Goal: Find contact information

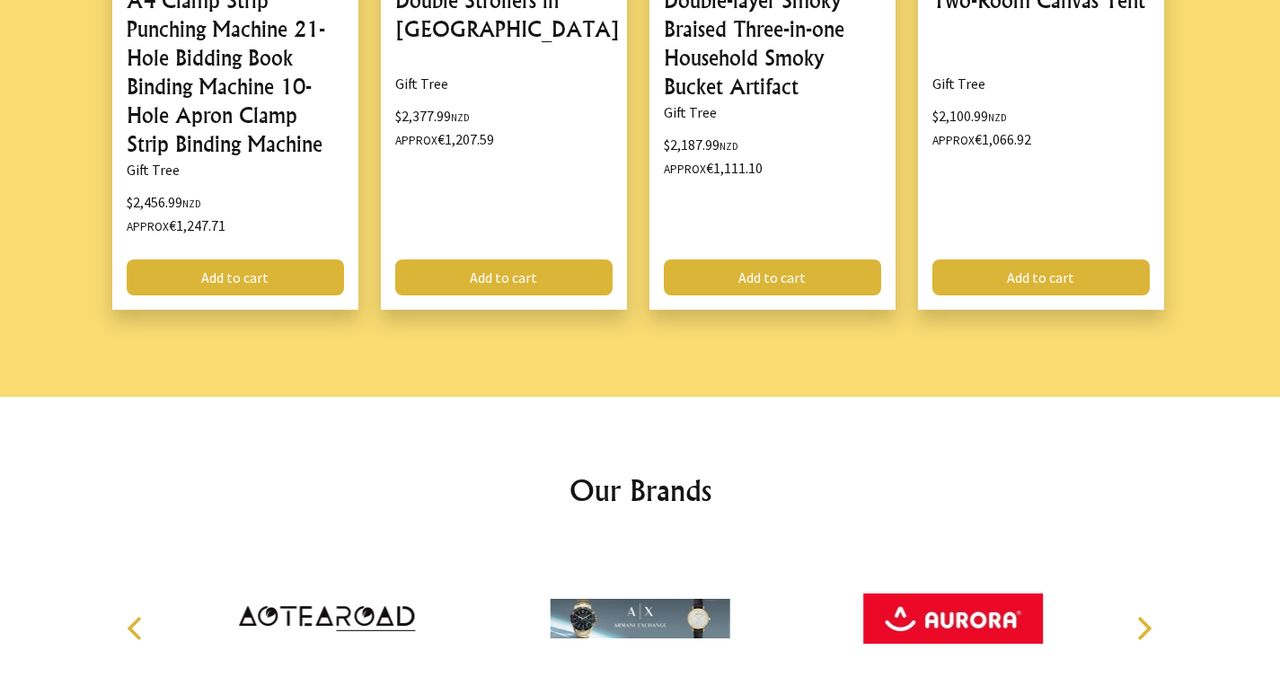
scroll to position [2454, 0]
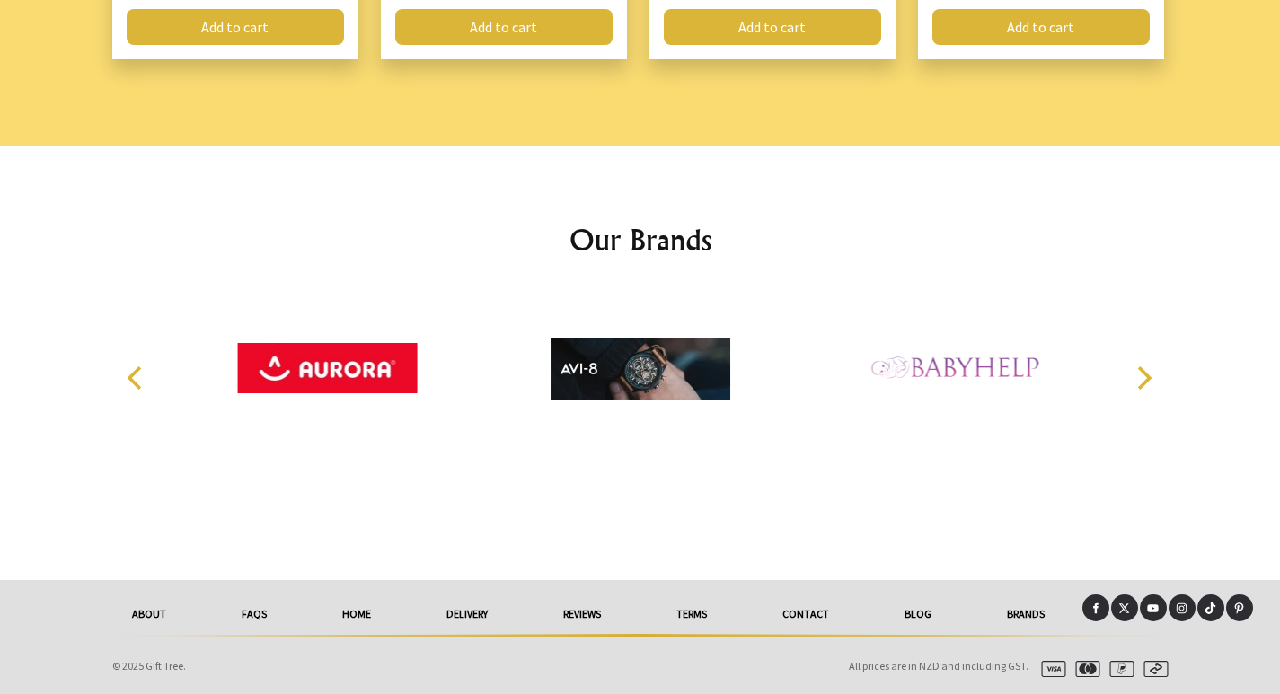
click at [816, 618] on link "Contact" at bounding box center [806, 615] width 122 height 40
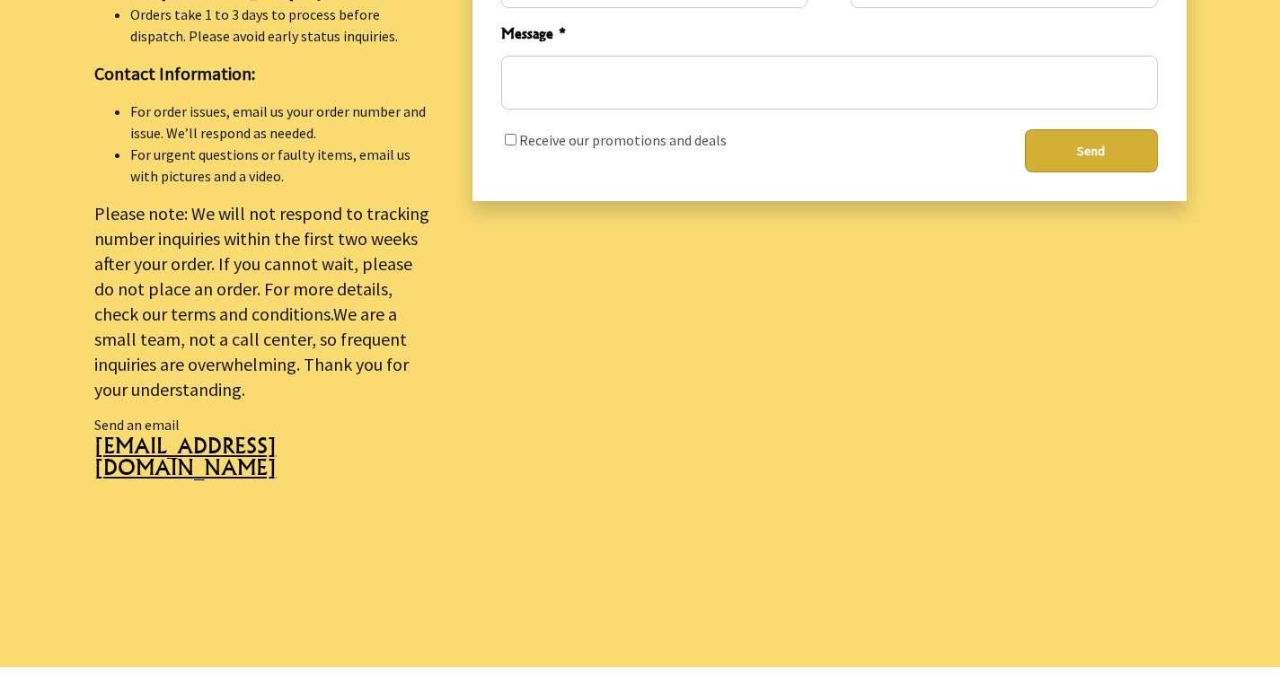
scroll to position [988, 0]
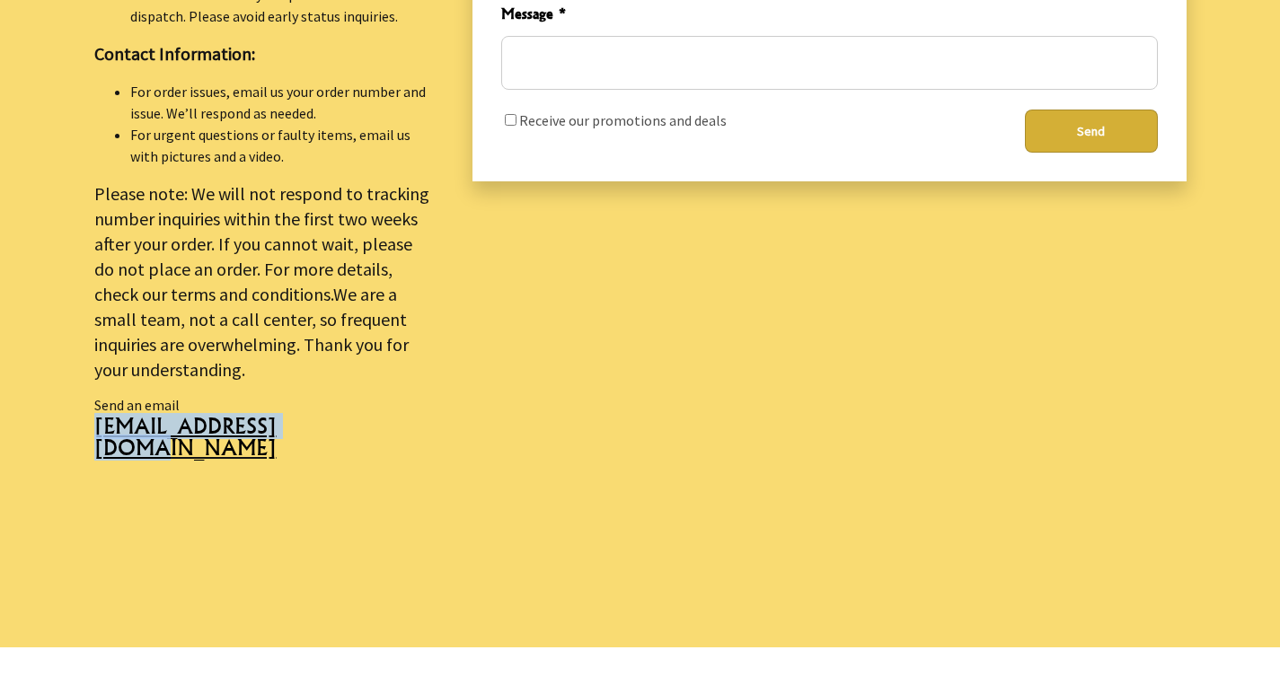
drag, startPoint x: 80, startPoint y: 425, endPoint x: 256, endPoint y: 431, distance: 176.1
copy span "[EMAIL_ADDRESS][DOMAIN_NAME]"
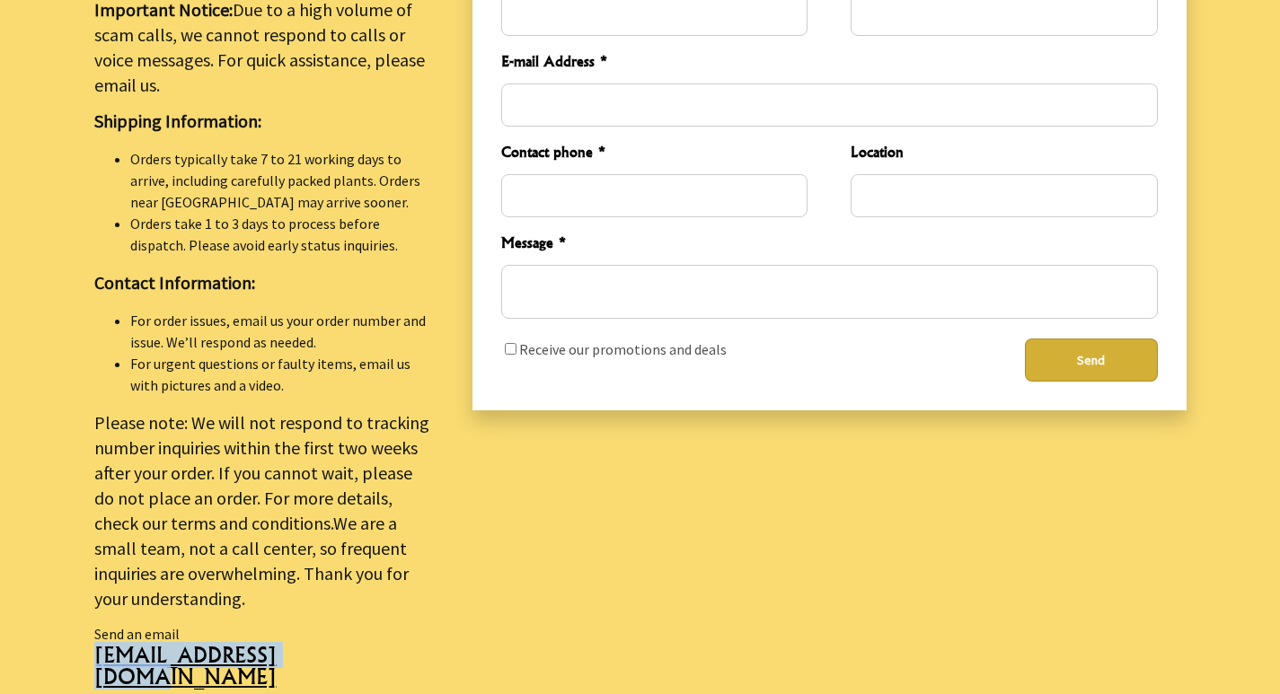
scroll to position [718, 0]
